Goal: Task Accomplishment & Management: Manage account settings

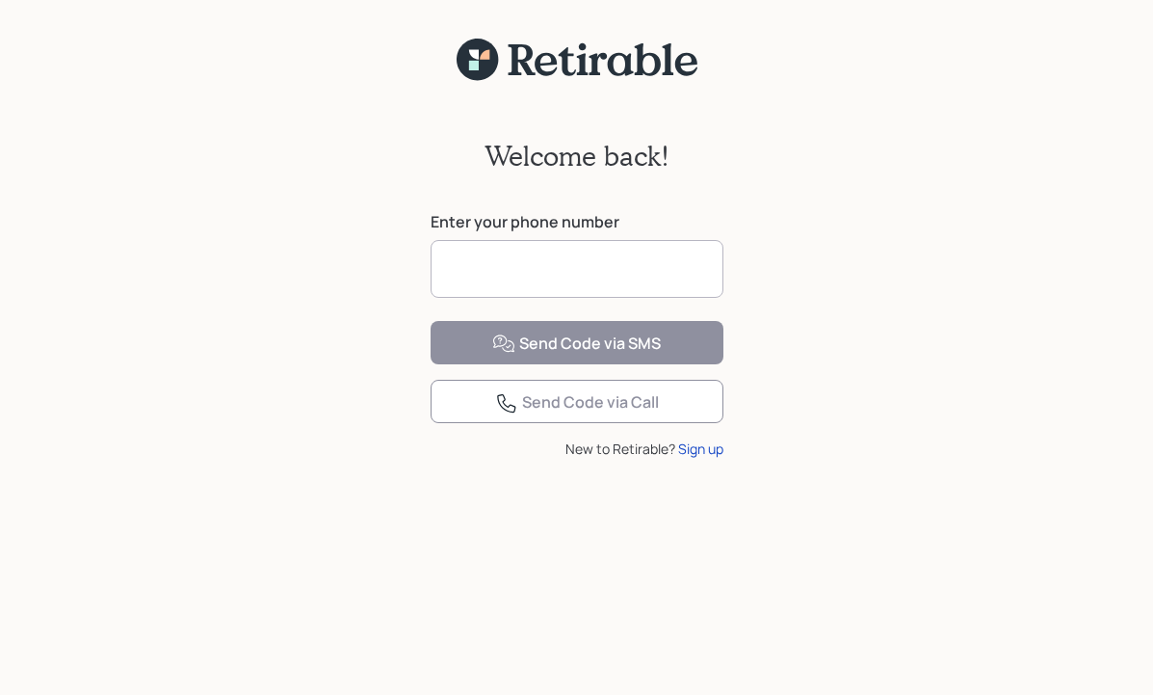
drag, startPoint x: 486, startPoint y: 276, endPoint x: 166, endPoint y: 471, distance: 375.0
click at [486, 276] on input at bounding box center [577, 269] width 293 height 58
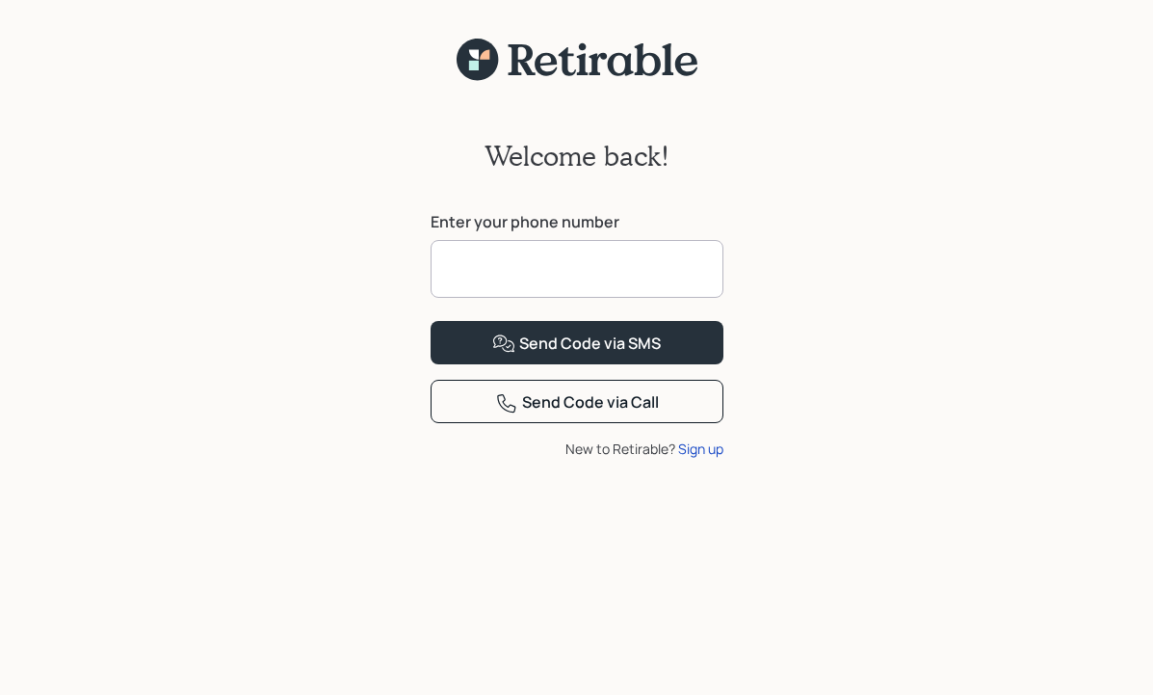
click at [466, 269] on input at bounding box center [577, 269] width 293 height 58
type input "**********"
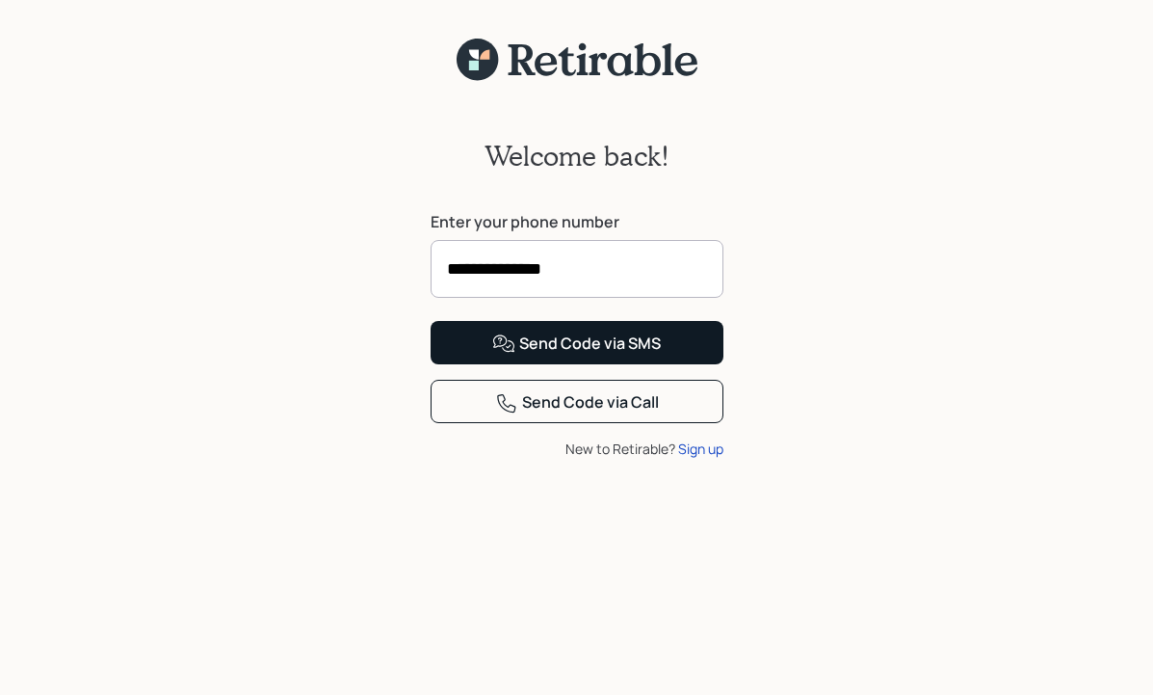
click at [561, 356] on div "Send Code via SMS" at bounding box center [576, 343] width 169 height 23
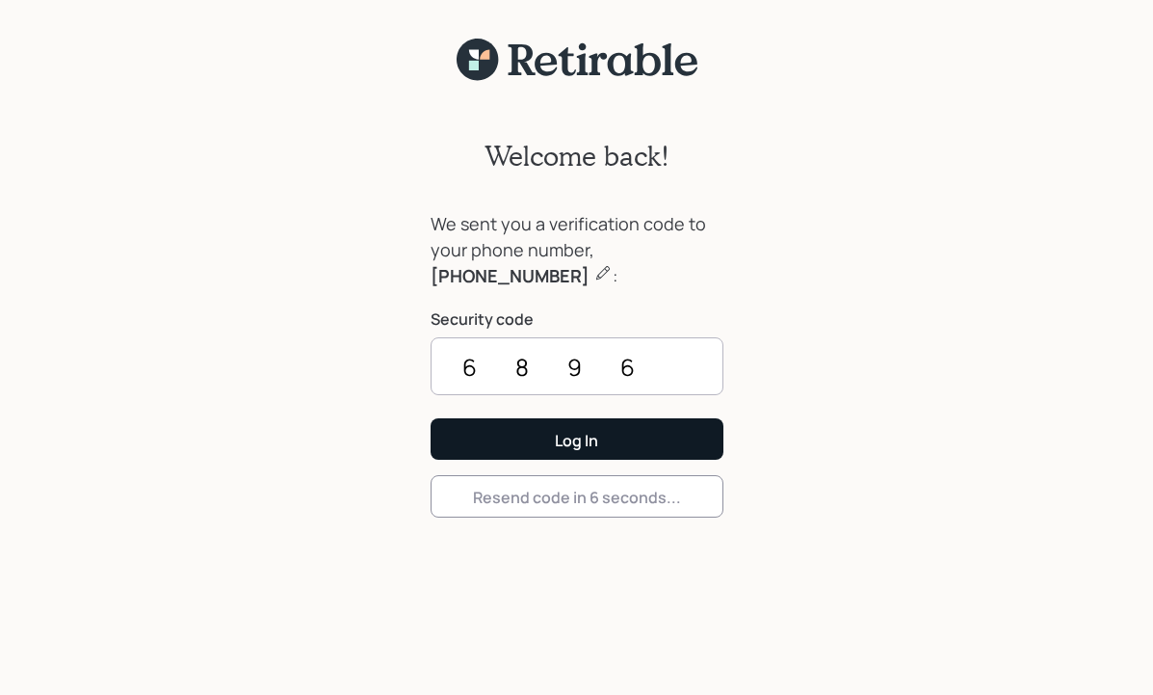
type input "6896"
click at [576, 438] on button "Log In" at bounding box center [577, 438] width 293 height 41
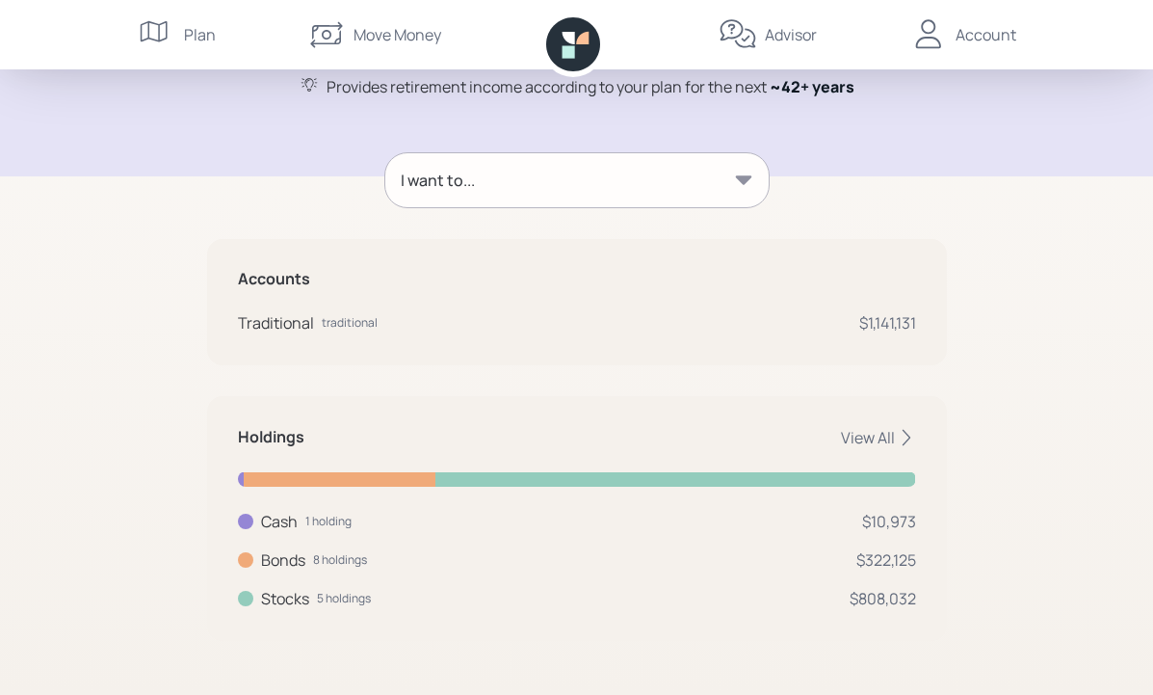
scroll to position [198, 0]
click at [859, 435] on div "View All" at bounding box center [878, 438] width 75 height 21
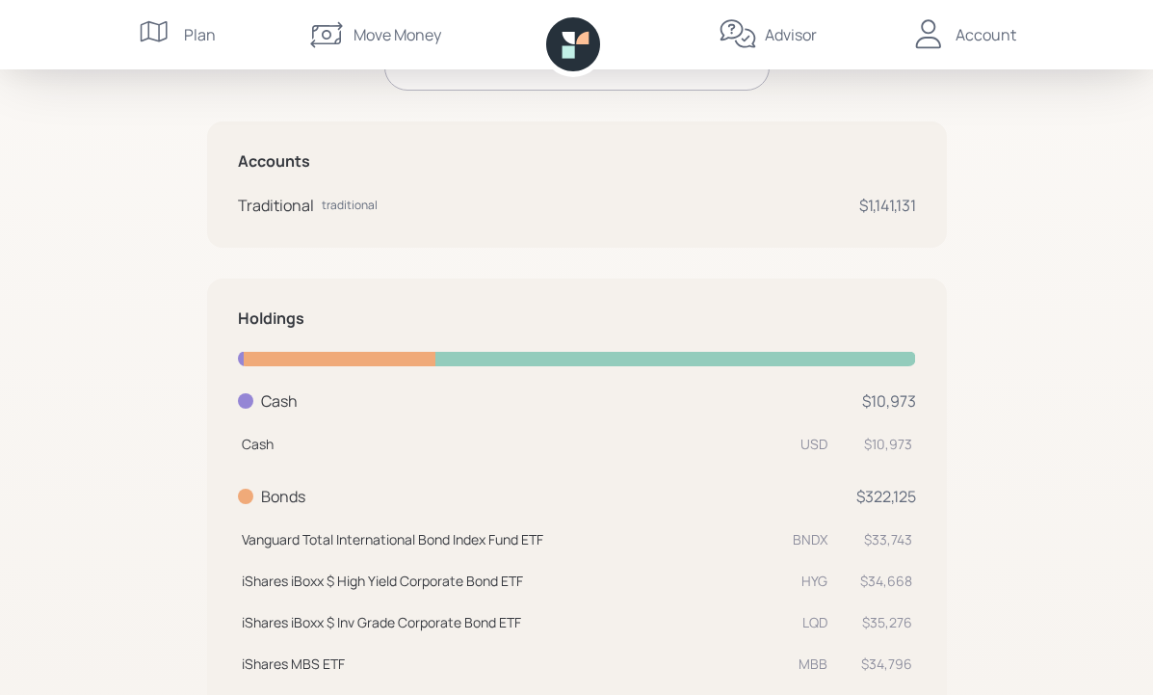
scroll to position [297, 0]
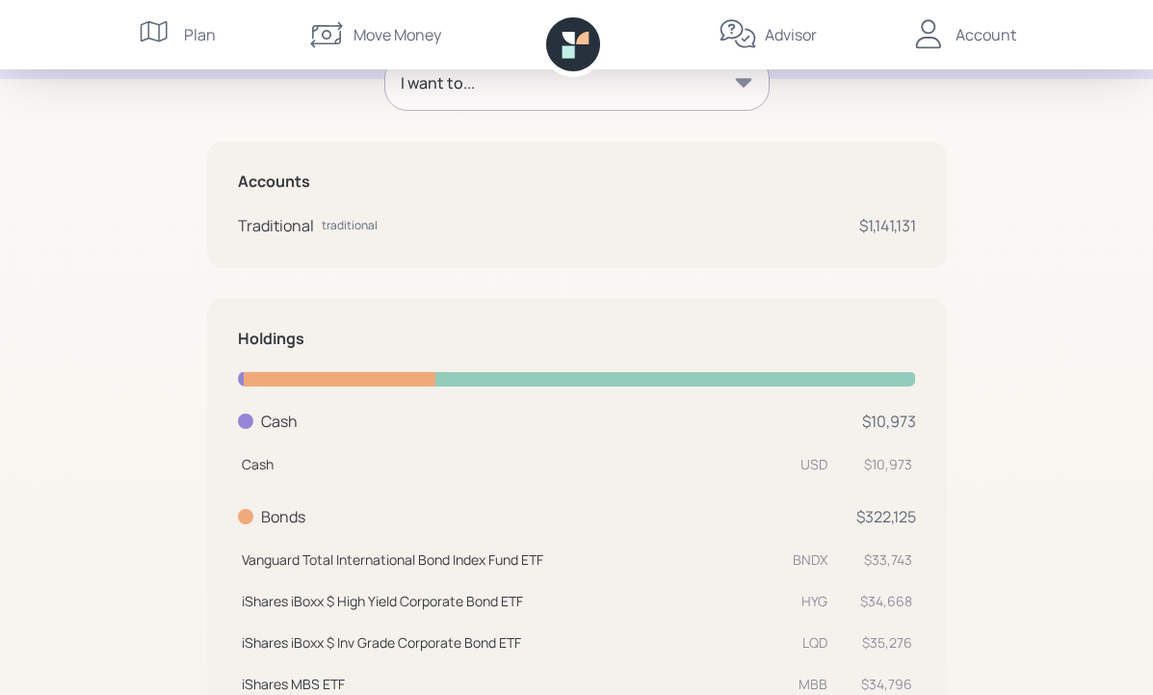
click at [989, 37] on div "Account" at bounding box center [986, 34] width 61 height 23
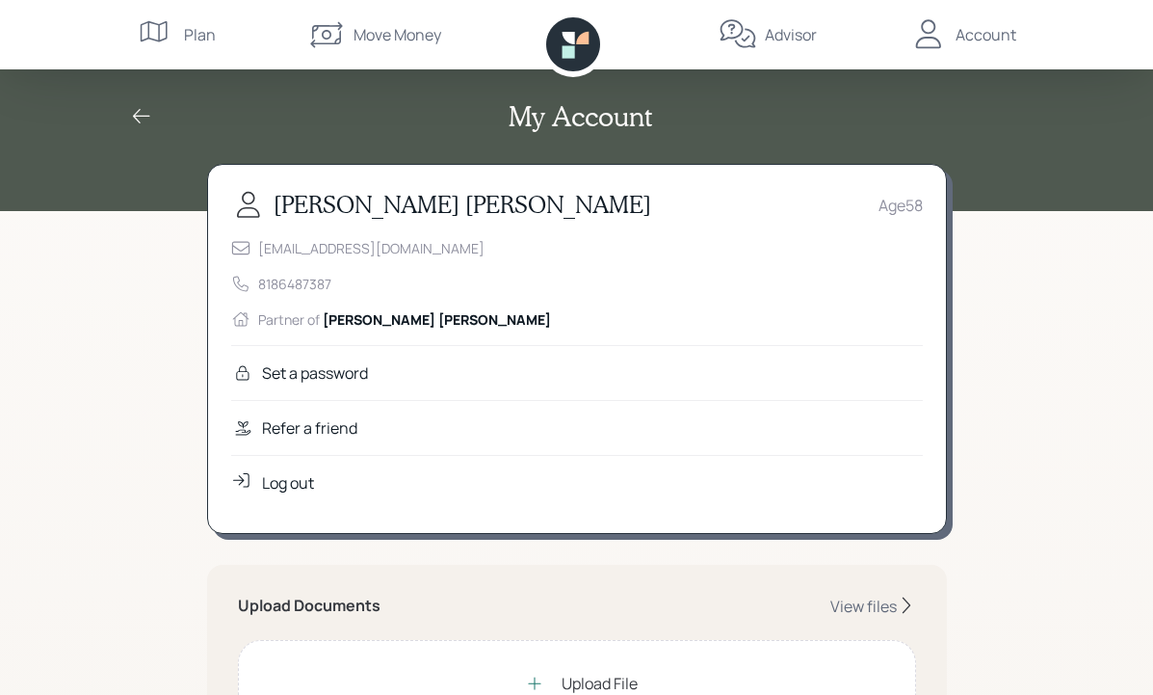
click at [304, 481] on div "Log out" at bounding box center [288, 482] width 52 height 23
